Goal: Transaction & Acquisition: Purchase product/service

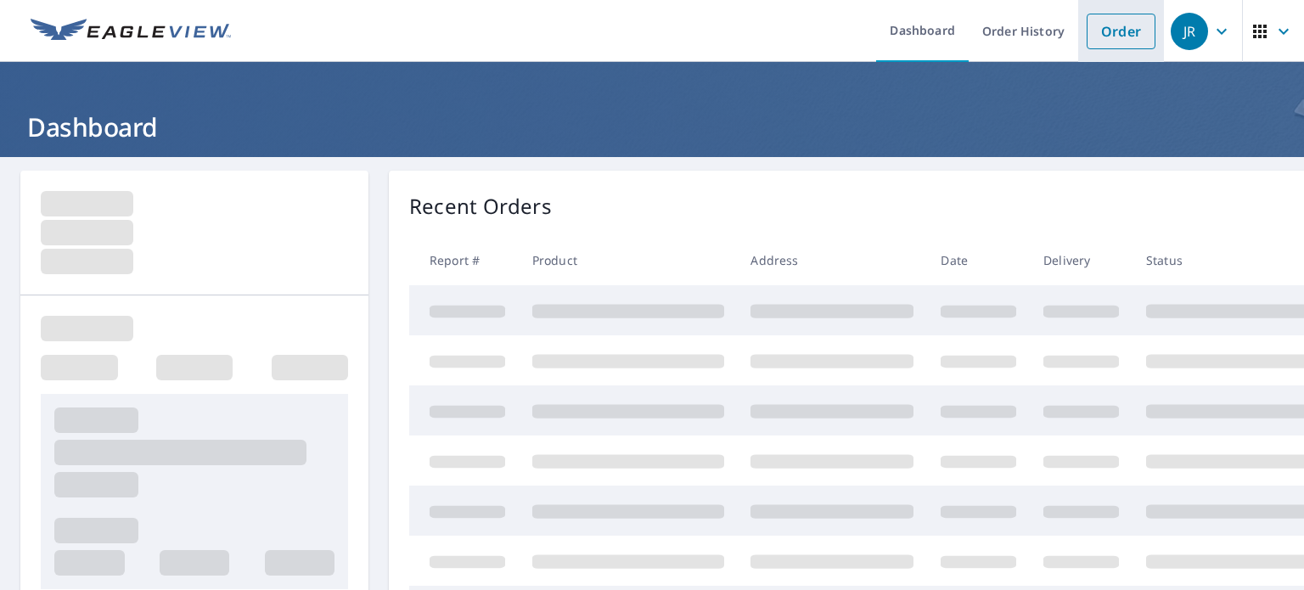
click at [1105, 34] on link "Order" at bounding box center [1121, 32] width 69 height 36
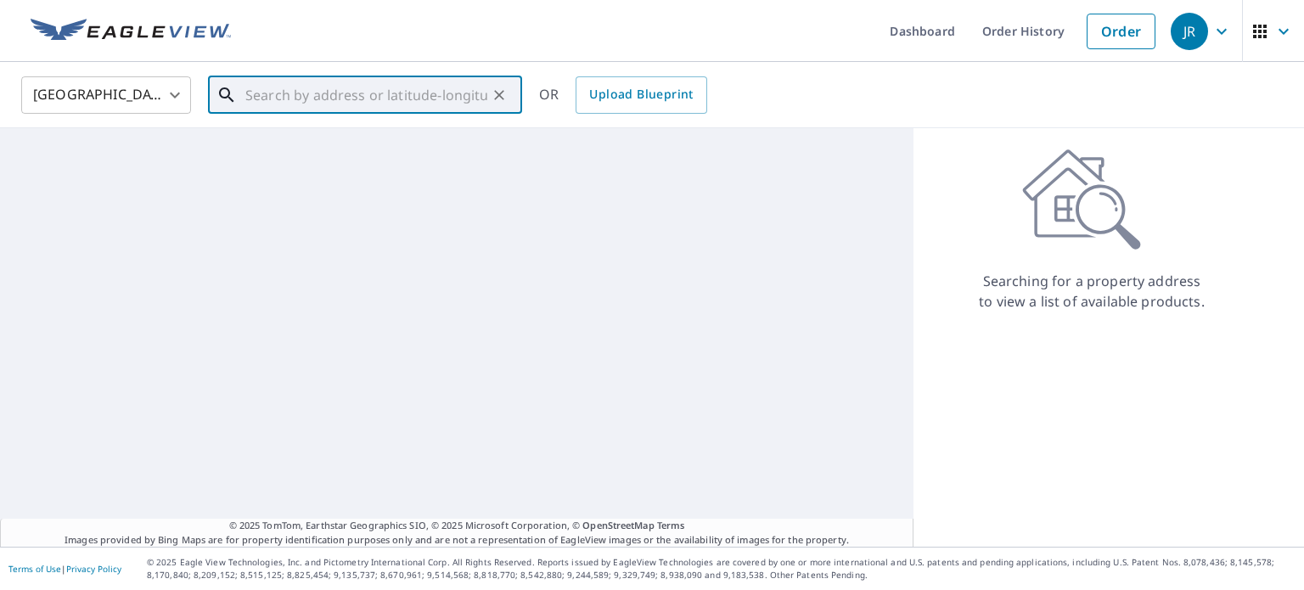
click at [374, 96] on input "text" at bounding box center [366, 95] width 242 height 48
paste input "[STREET_ADDRESS]"
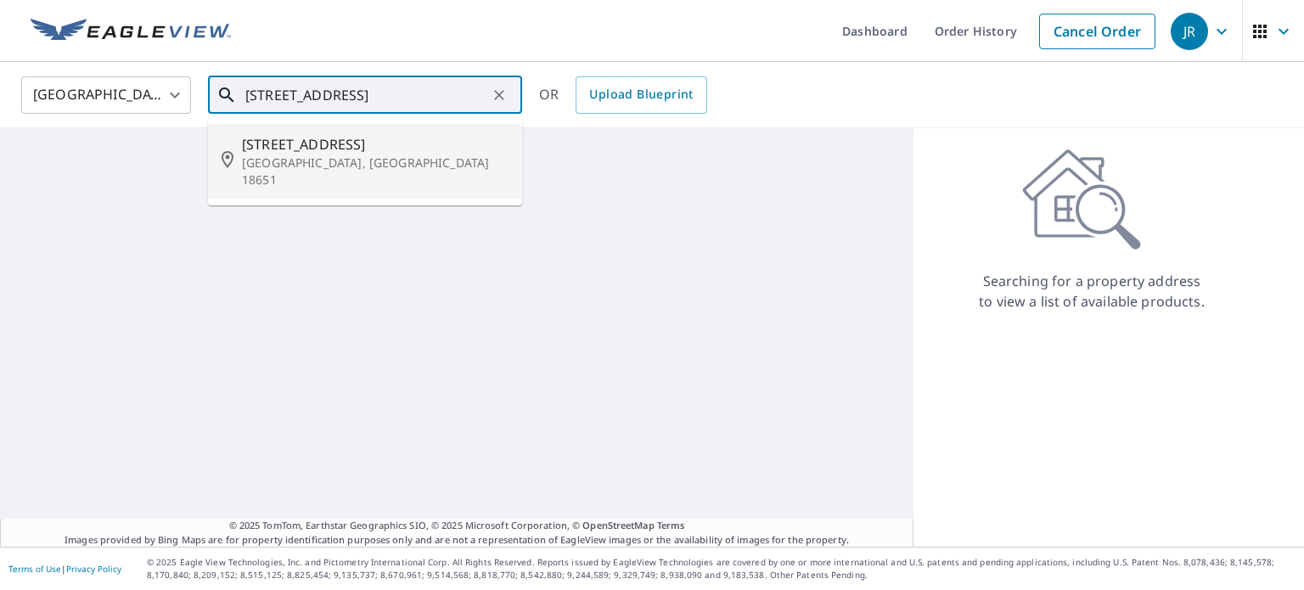
click at [357, 143] on span "[STREET_ADDRESS]" at bounding box center [375, 144] width 267 height 20
type input "[STREET_ADDRESS]"
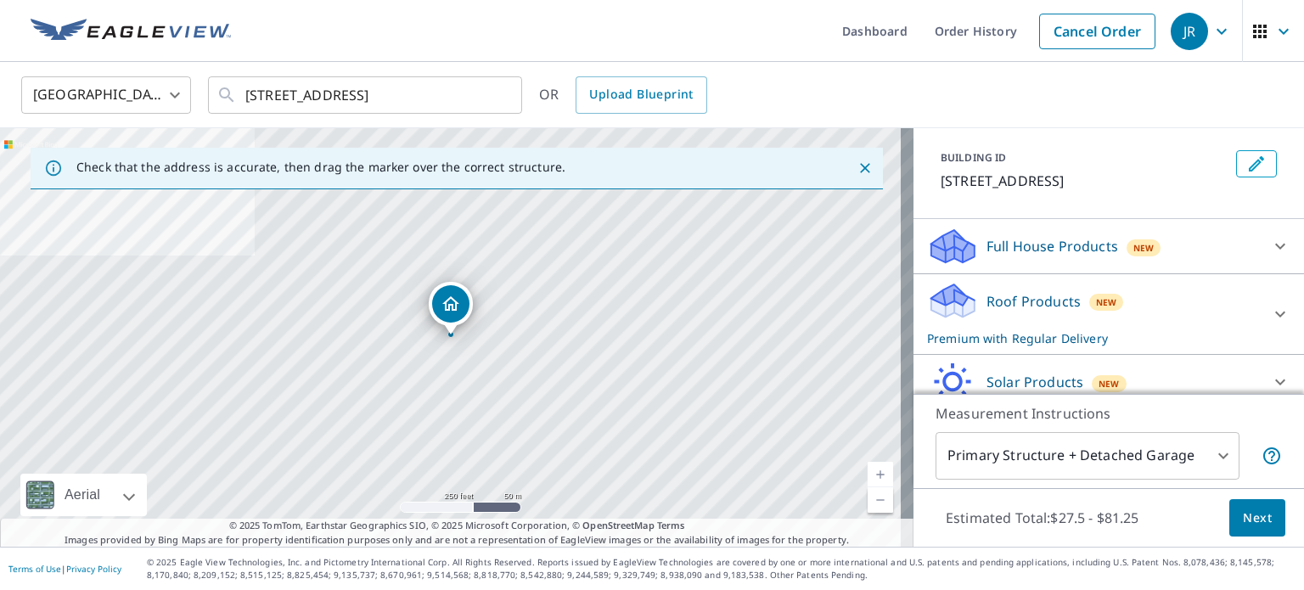
click at [1002, 303] on p "Roof Products" at bounding box center [1033, 301] width 94 height 20
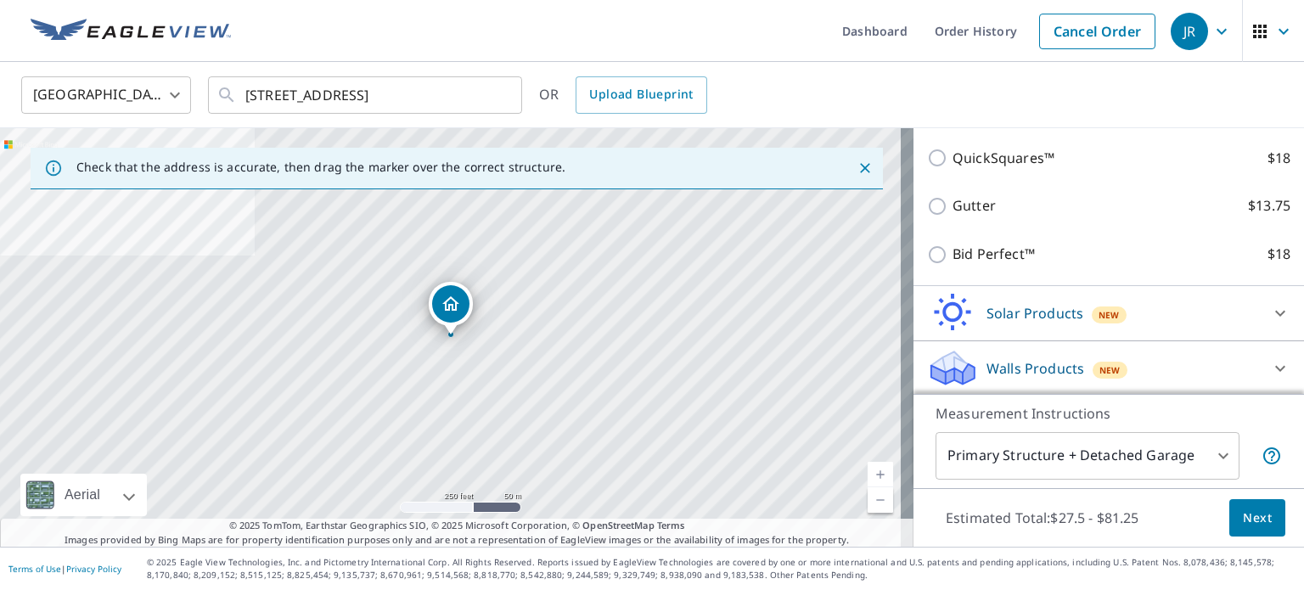
scroll to position [384, 0]
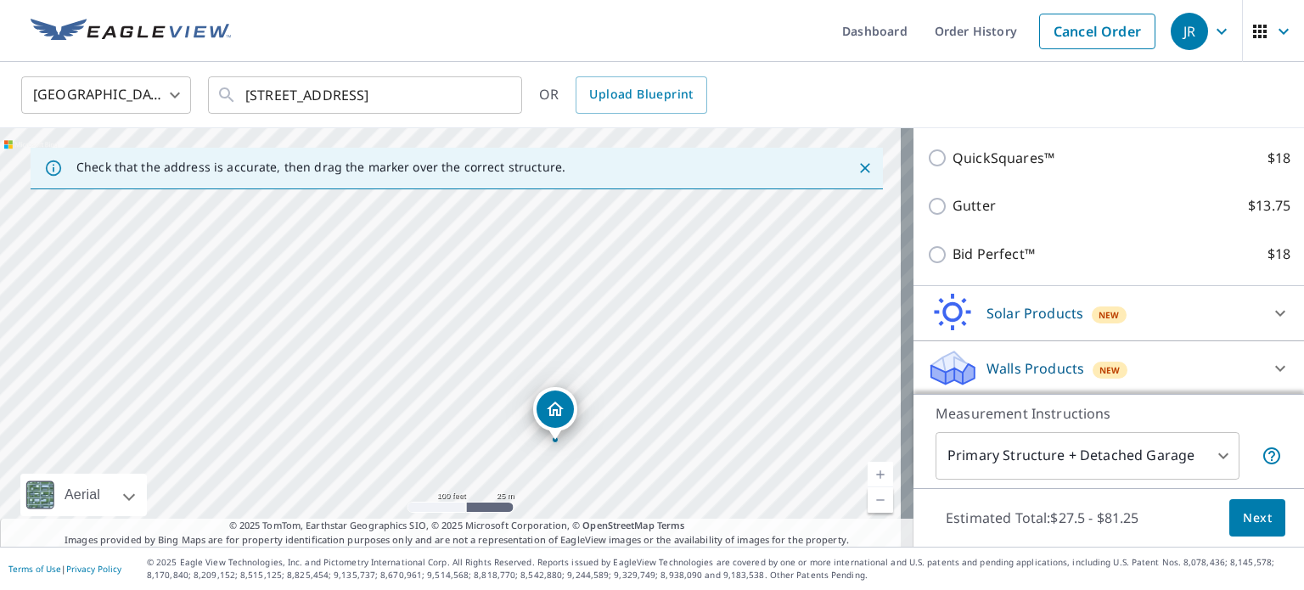
drag, startPoint x: 581, startPoint y: 437, endPoint x: 599, endPoint y: 237, distance: 201.2
click at [599, 237] on div "[STREET_ADDRESS]" at bounding box center [456, 337] width 913 height 419
drag, startPoint x: 592, startPoint y: 388, endPoint x: 593, endPoint y: 312, distance: 75.6
click at [593, 312] on div "[STREET_ADDRESS]" at bounding box center [456, 337] width 913 height 419
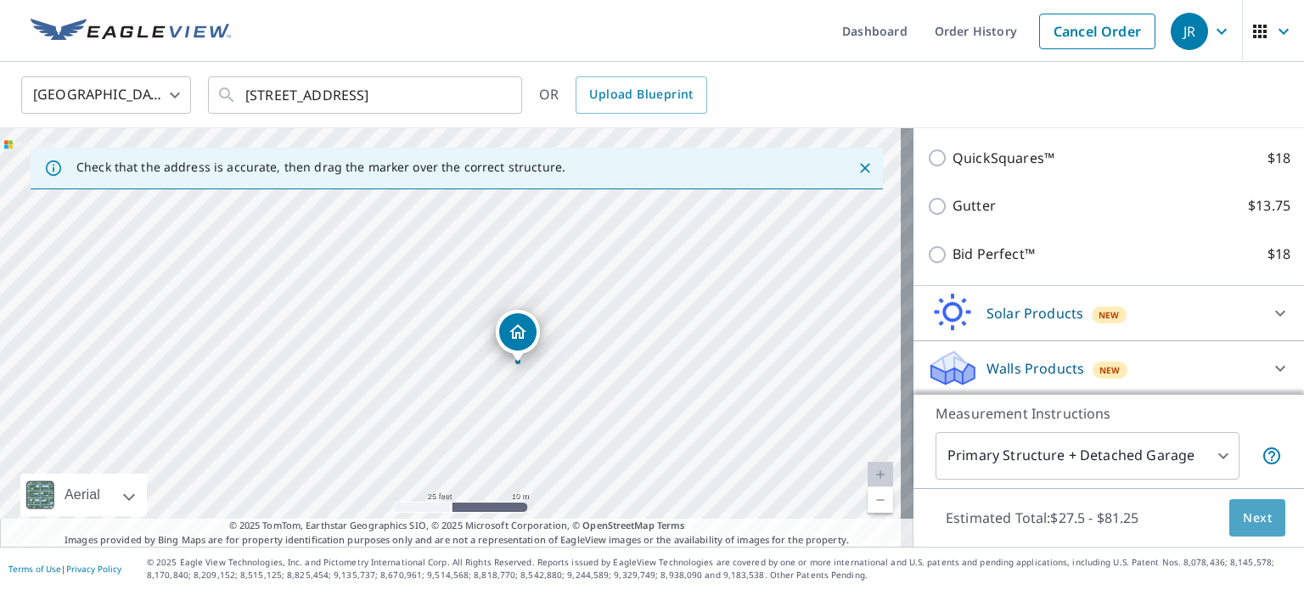
click at [1243, 520] on span "Next" at bounding box center [1257, 518] width 29 height 21
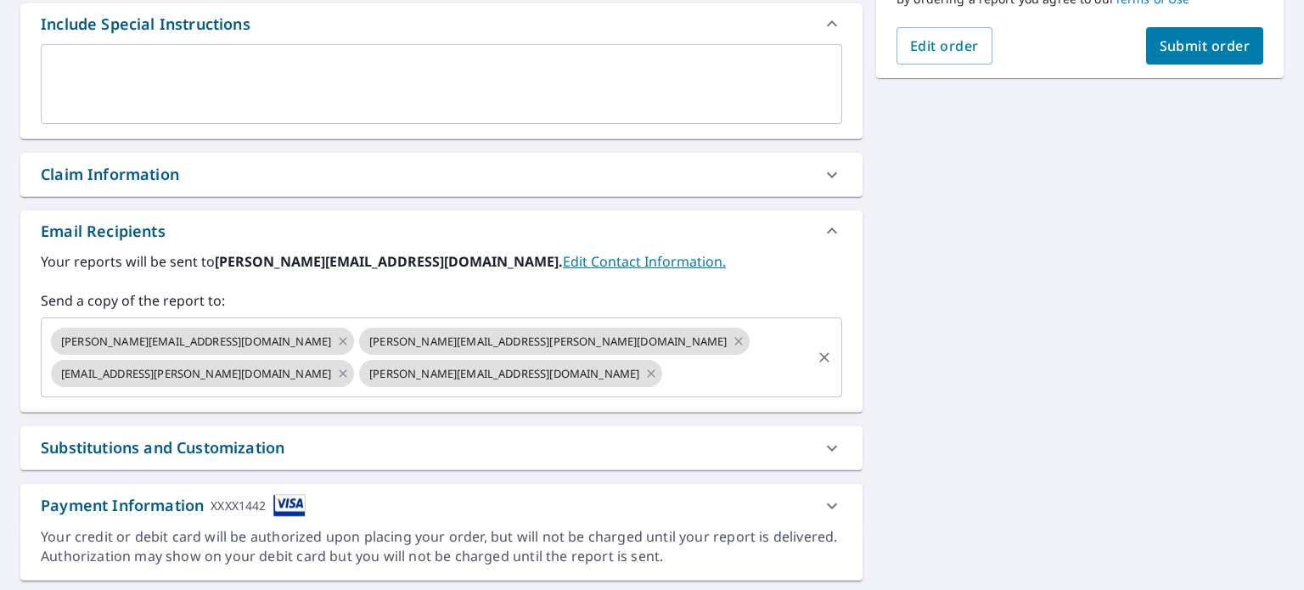
scroll to position [477, 0]
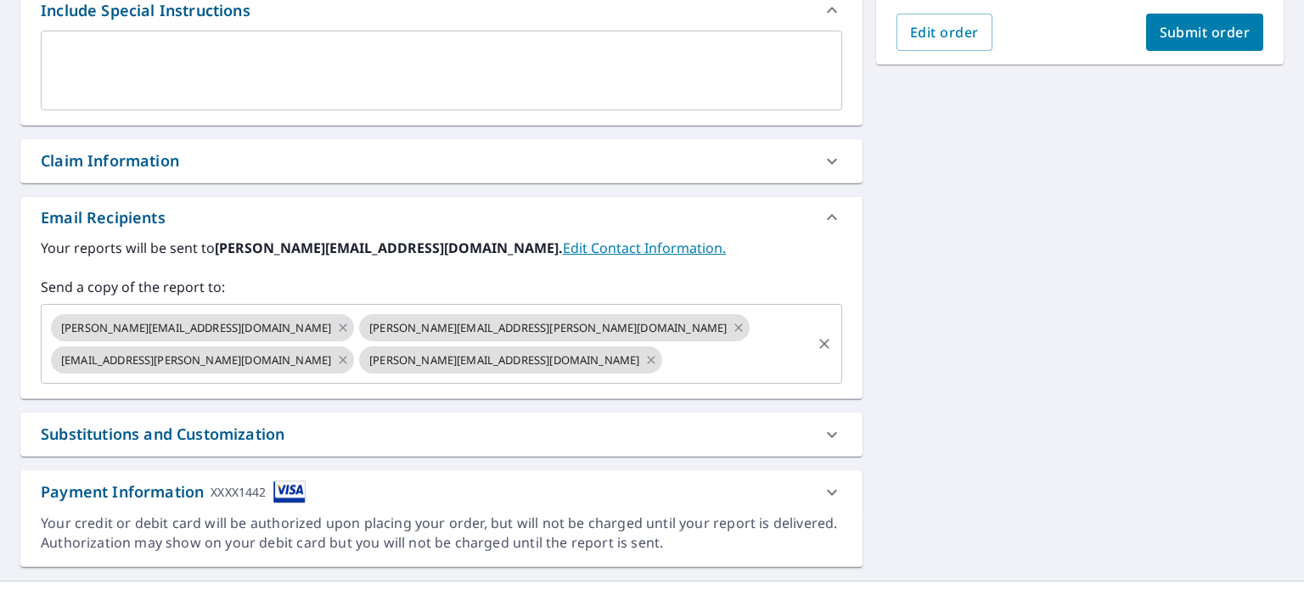
click at [732, 327] on icon at bounding box center [739, 327] width 14 height 19
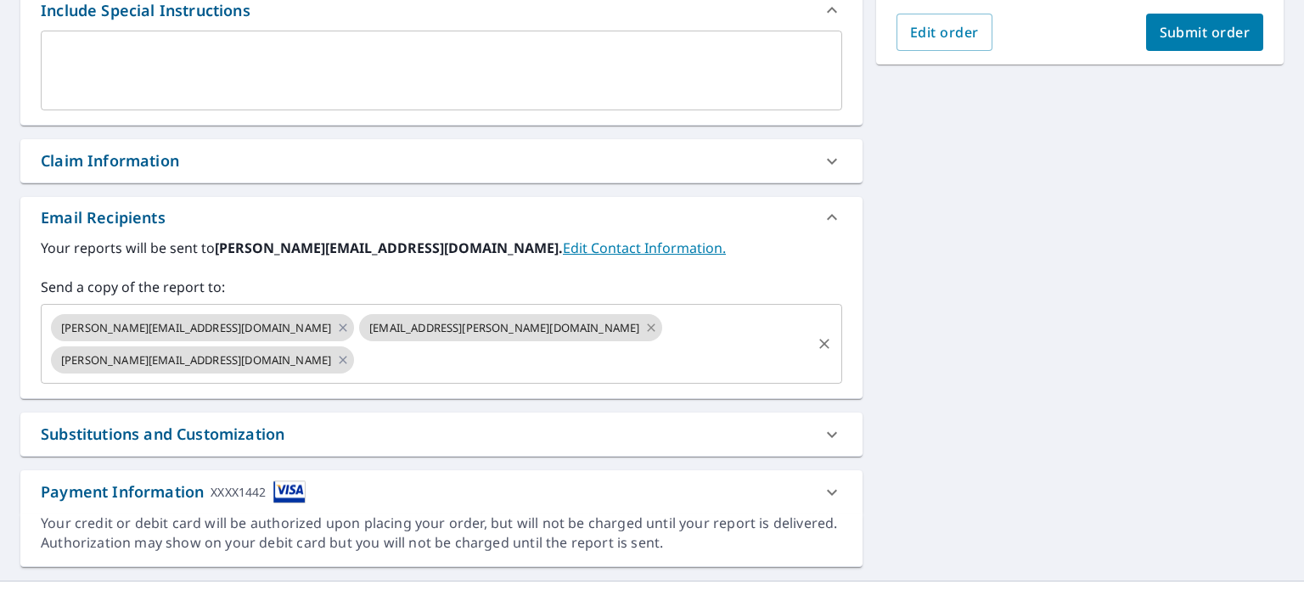
click at [648, 329] on icon at bounding box center [652, 327] width 8 height 8
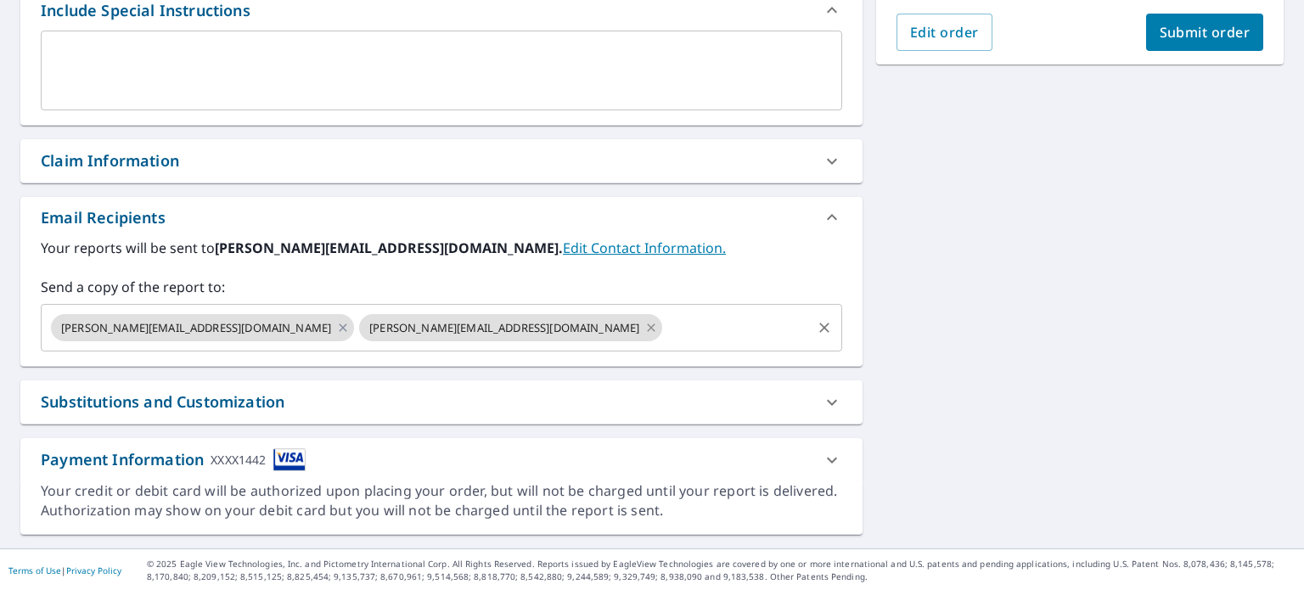
click at [648, 329] on icon at bounding box center [652, 327] width 8 height 8
checkbox input "true"
click at [357, 326] on input "text" at bounding box center [583, 328] width 452 height 32
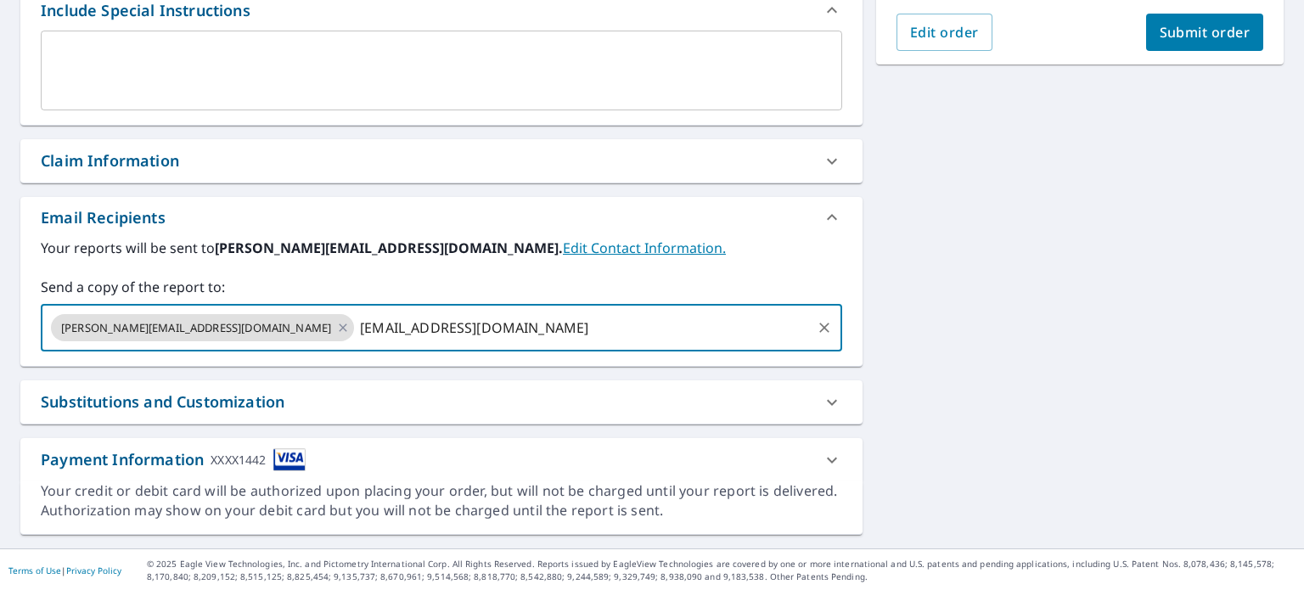
type input "[EMAIL_ADDRESS][DOMAIN_NAME]"
checkbox input "true"
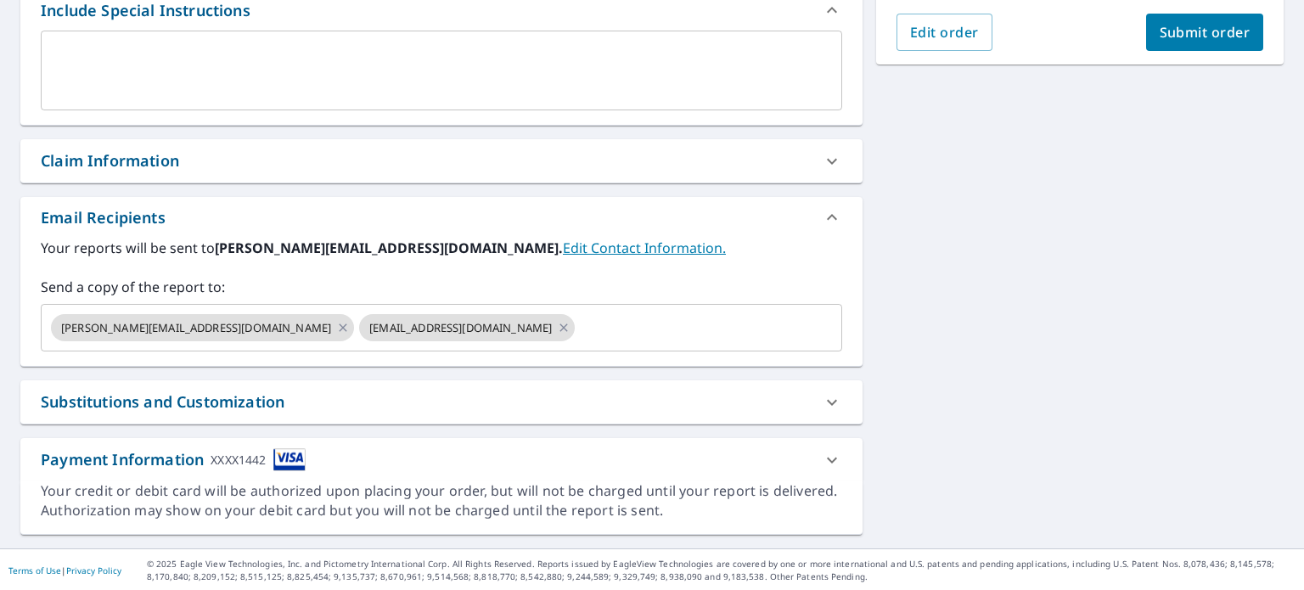
click at [578, 263] on div "Your reports will be sent to [PERSON_NAME][EMAIL_ADDRESS][DOMAIN_NAME]. Edit Co…" at bounding box center [441, 295] width 801 height 114
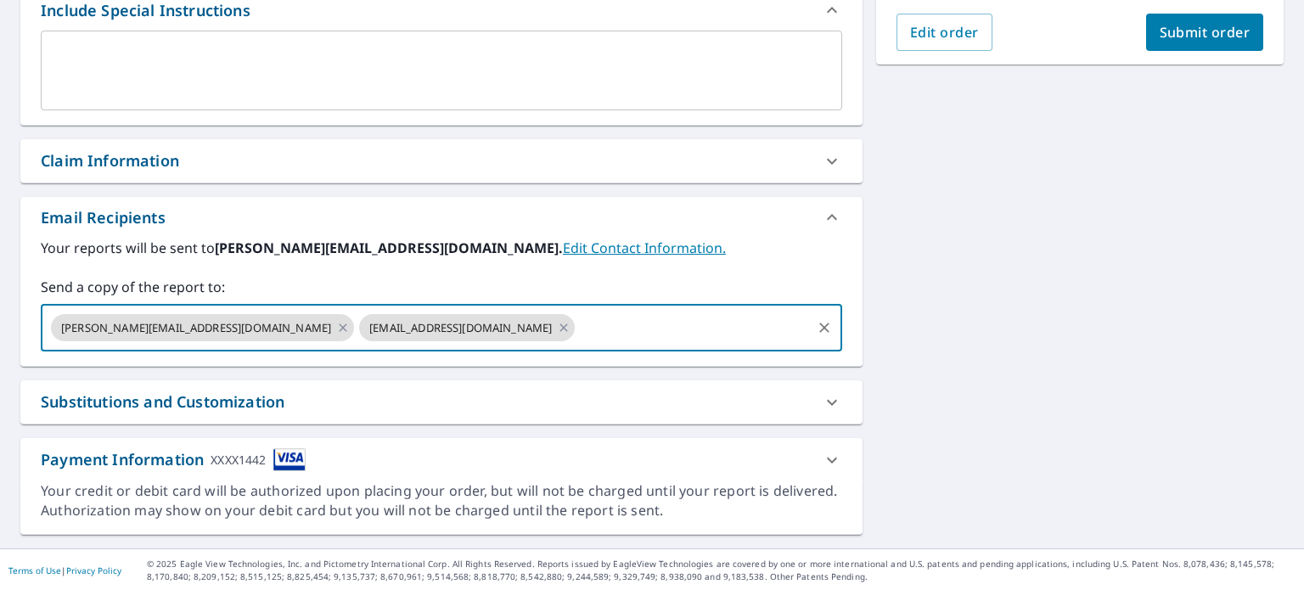
click at [577, 327] on input "text" at bounding box center [693, 328] width 232 height 32
paste input "[PERSON_NAME][EMAIL_ADDRESS][PERSON_NAME][DOMAIN_NAME];"
type input "[PERSON_NAME][EMAIL_ADDRESS][PERSON_NAME][DOMAIN_NAME]"
click at [621, 289] on label "Send a copy of the report to:" at bounding box center [441, 287] width 801 height 20
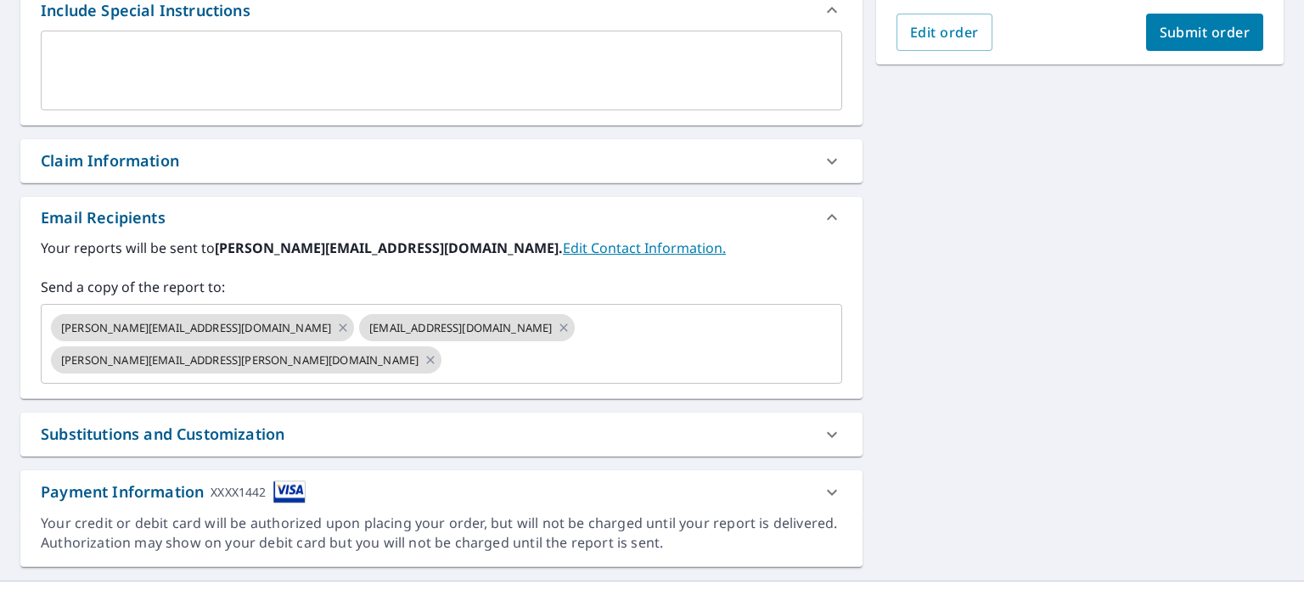
click at [1183, 37] on span "Submit order" at bounding box center [1205, 32] width 91 height 19
checkbox input "true"
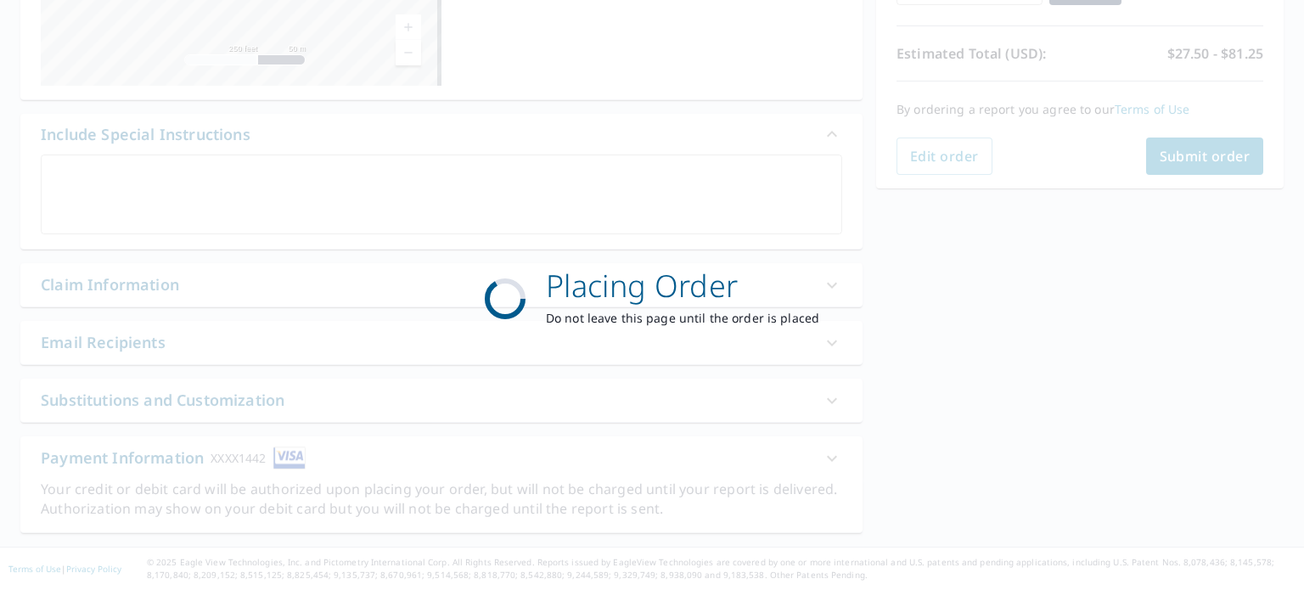
scroll to position [351, 0]
